Goal: Find specific fact: Find specific fact

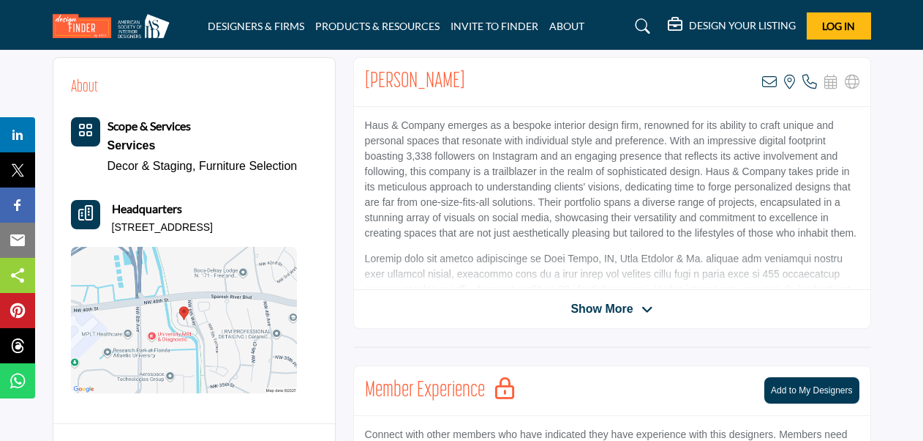
scroll to position [366, 0]
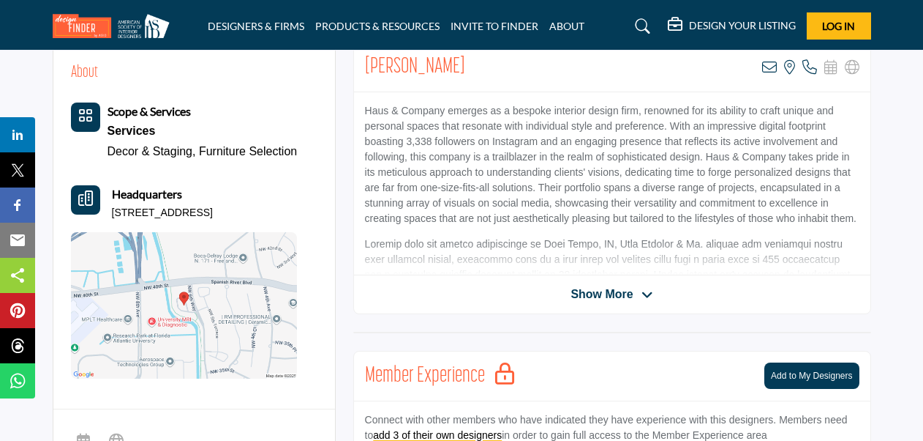
click at [618, 300] on span "Show More" at bounding box center [602, 294] width 62 height 18
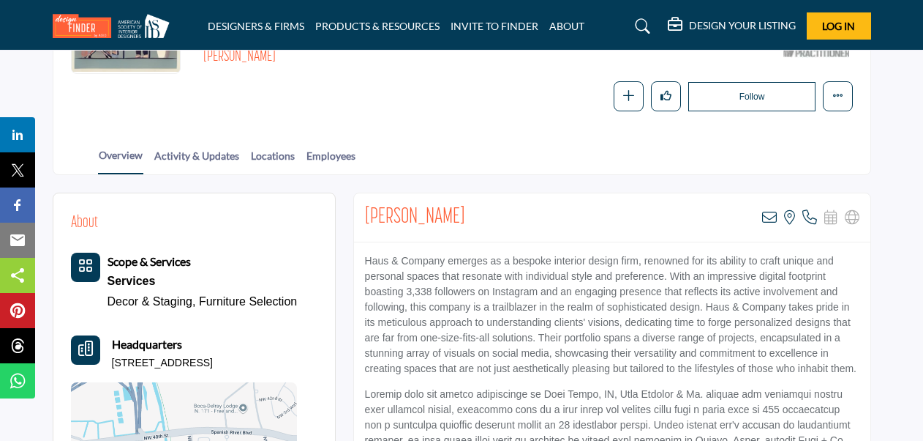
scroll to position [220, 0]
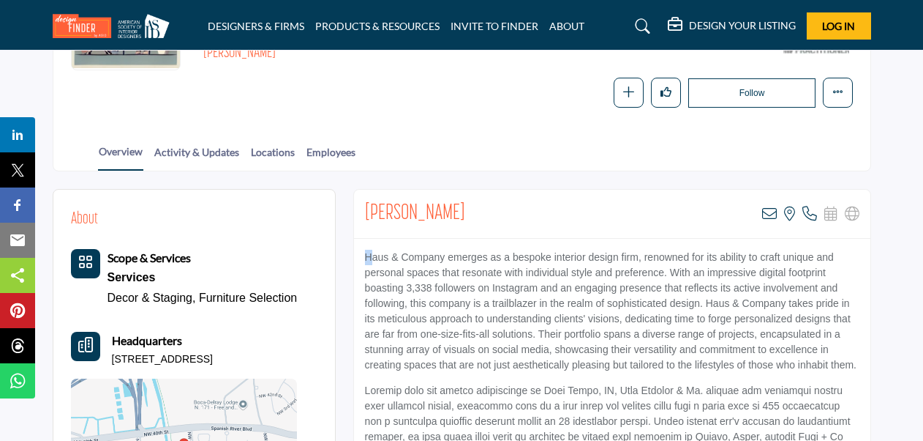
click at [372, 256] on p "Haus & Company emerges as a bespoke interior design firm, renowned for its abil…" at bounding box center [612, 311] width 495 height 123
drag, startPoint x: 372, startPoint y: 256, endPoint x: 404, endPoint y: 299, distance: 52.8
click at [404, 299] on p "Haus & Company emerges as a bespoke interior design firm, renowned for its abil…" at bounding box center [612, 311] width 495 height 123
drag, startPoint x: 404, startPoint y: 299, endPoint x: 432, endPoint y: 337, distance: 48.2
click at [432, 337] on p "Haus & Company emerges as a bespoke interior design firm, renowned for its abil…" at bounding box center [612, 311] width 495 height 123
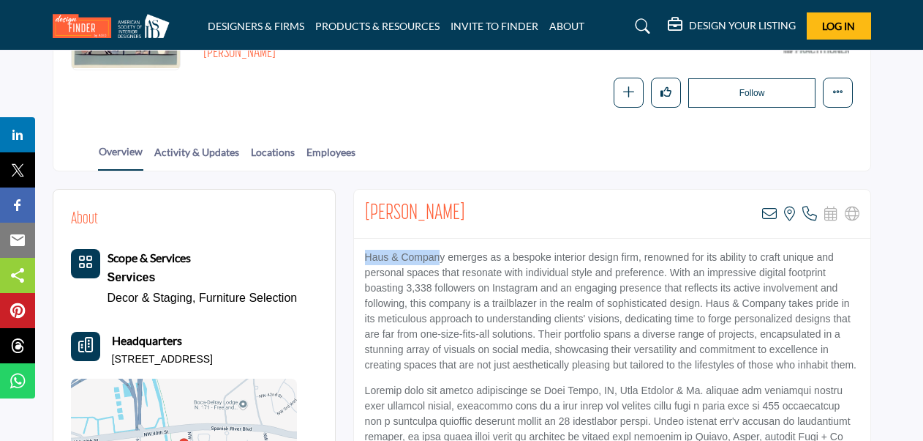
drag, startPoint x: 432, startPoint y: 337, endPoint x: 438, endPoint y: 258, distance: 79.9
click at [438, 258] on p "Haus & Company emerges as a bespoke interior design firm, renowned for its abil…" at bounding box center [612, 311] width 495 height 123
click at [434, 255] on p "Haus & Company emerges as a bespoke interior design firm, renowned for its abil…" at bounding box center [612, 311] width 495 height 123
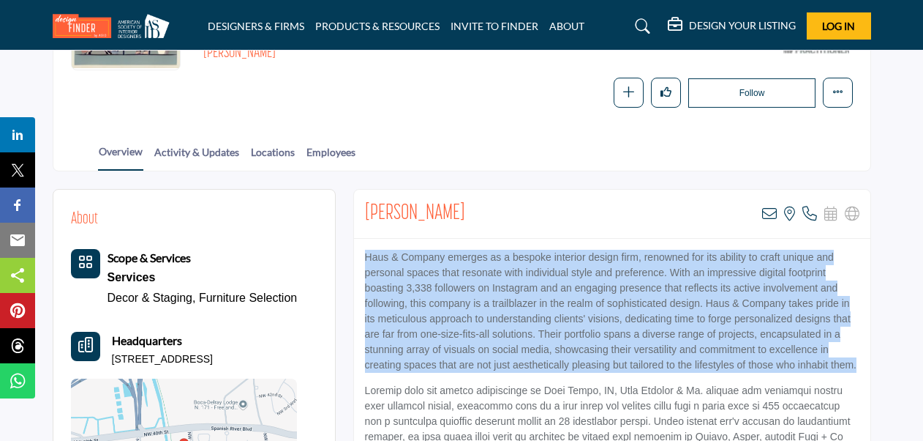
click at [434, 255] on p "Haus & Company emerges as a bespoke interior design firm, renowned for its abil…" at bounding box center [612, 311] width 495 height 123
drag, startPoint x: 434, startPoint y: 255, endPoint x: 413, endPoint y: 261, distance: 22.0
click at [422, 263] on p "Haus & Company emerges as a bespoke interior design firm, renowned for its abil…" at bounding box center [612, 311] width 495 height 123
click at [387, 250] on p "Haus & Company emerges as a bespoke interior design firm, renowned for its abil…" at bounding box center [612, 311] width 495 height 123
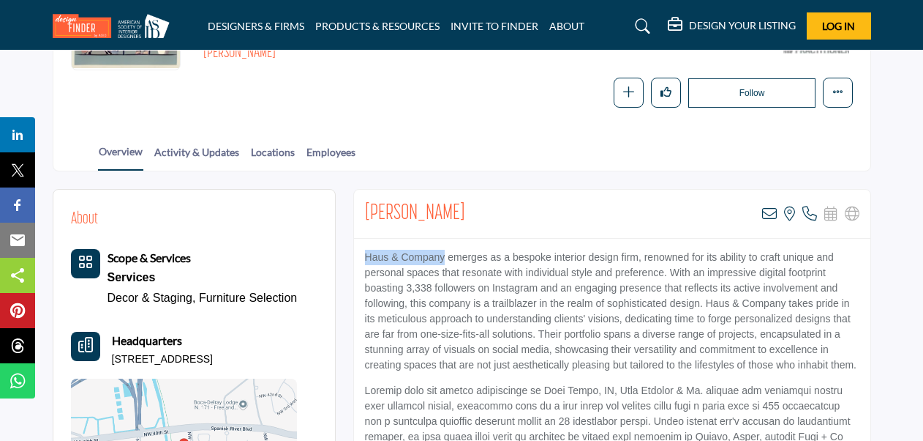
drag, startPoint x: 364, startPoint y: 250, endPoint x: 443, endPoint y: 250, distance: 78.3
click at [443, 250] on p "Haus & Company emerges as a bespoke interior design firm, renowned for its abil…" at bounding box center [612, 311] width 495 height 123
copy p "Haus & Company"
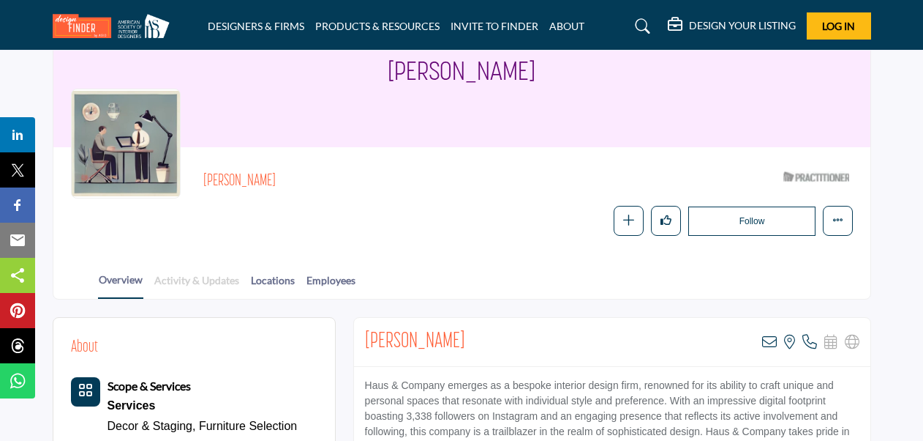
scroll to position [146, 0]
